Goal: Use online tool/utility: Utilize a website feature to perform a specific function

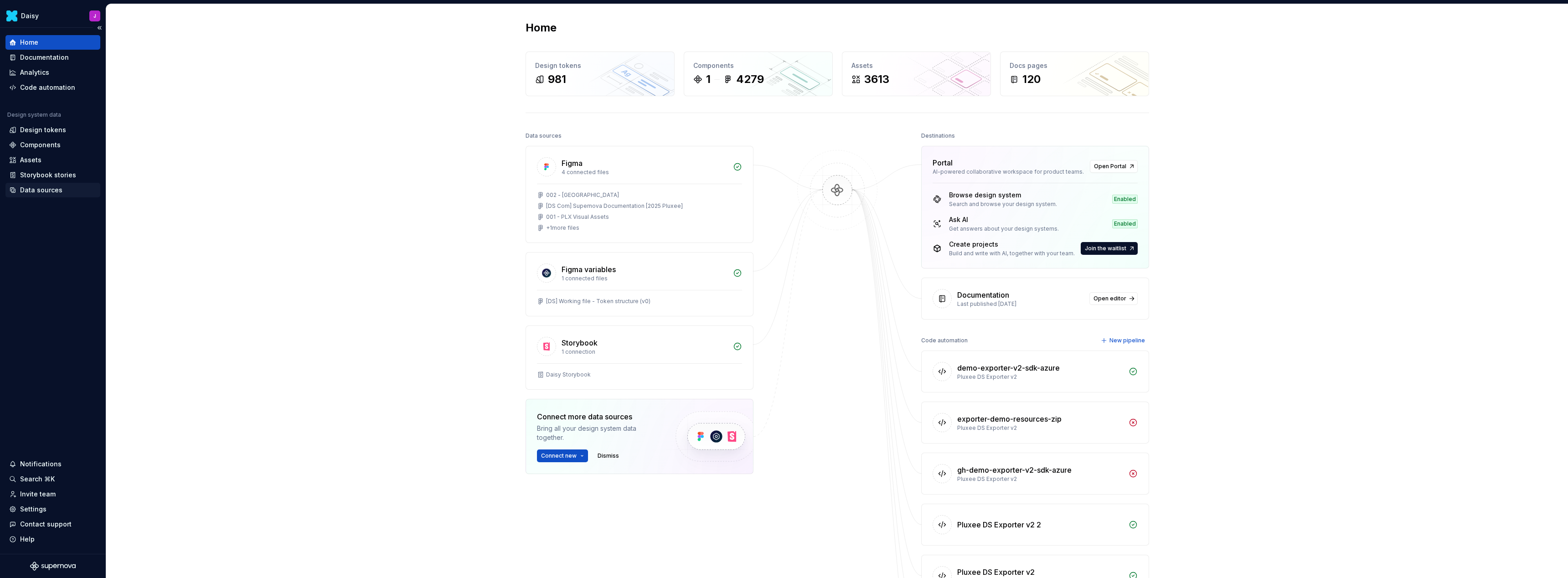
click at [32, 187] on div "Data sources" at bounding box center [42, 189] width 43 height 9
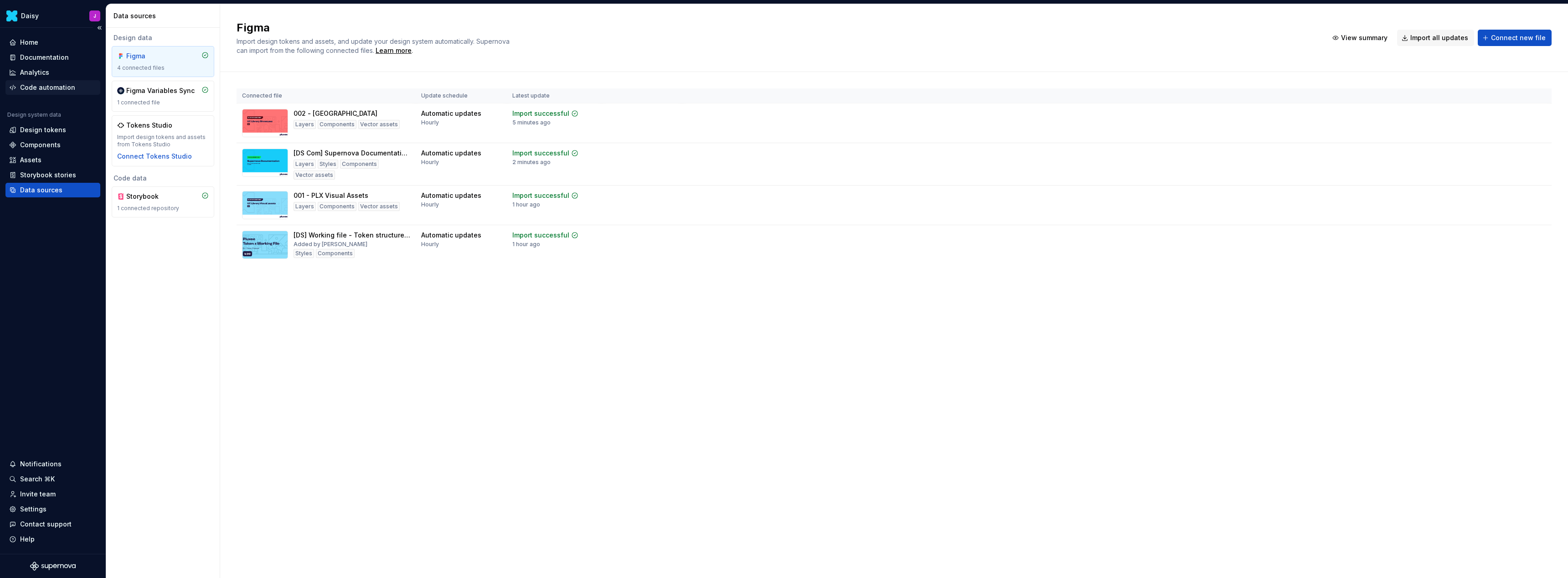
click at [60, 90] on div "Code automation" at bounding box center [48, 87] width 55 height 9
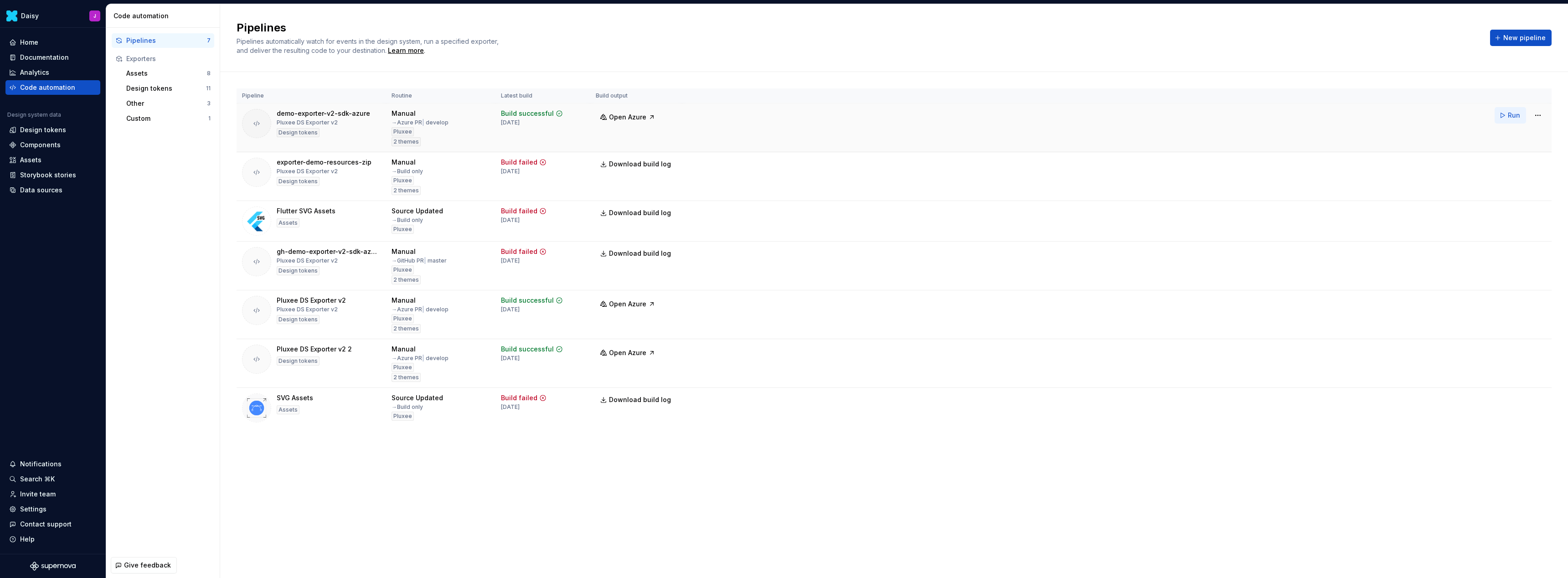
click at [1516, 119] on span "Run" at bounding box center [1514, 114] width 13 height 9
